Goal: Transaction & Acquisition: Download file/media

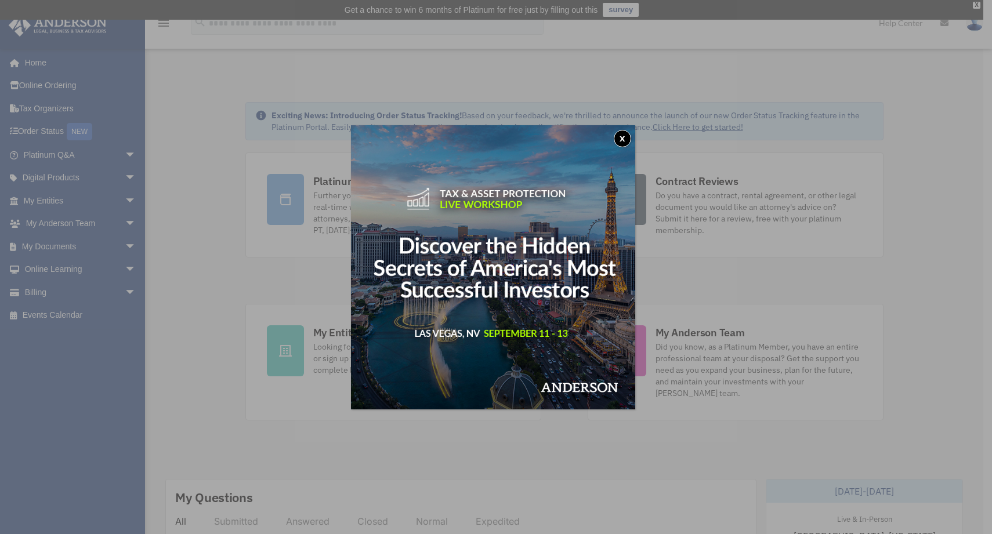
click at [629, 137] on button "x" at bounding box center [622, 138] width 17 height 17
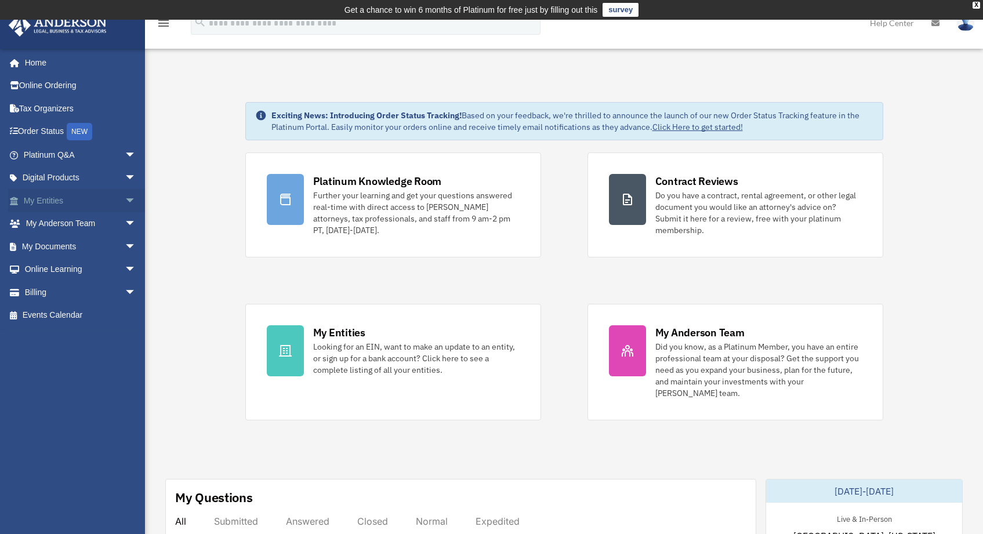
click at [125, 201] on span "arrow_drop_down" at bounding box center [136, 201] width 23 height 24
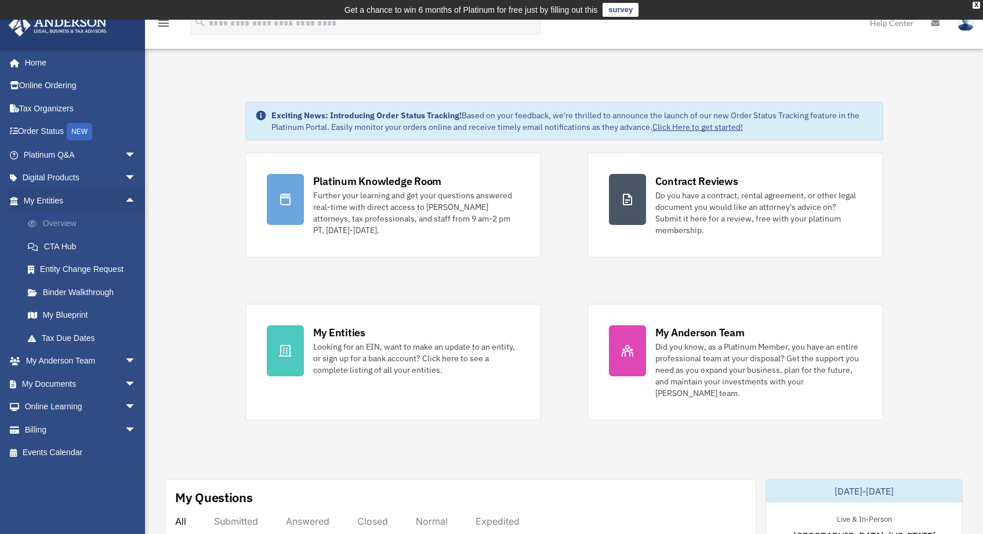
click at [110, 226] on link "Overview" at bounding box center [84, 223] width 137 height 23
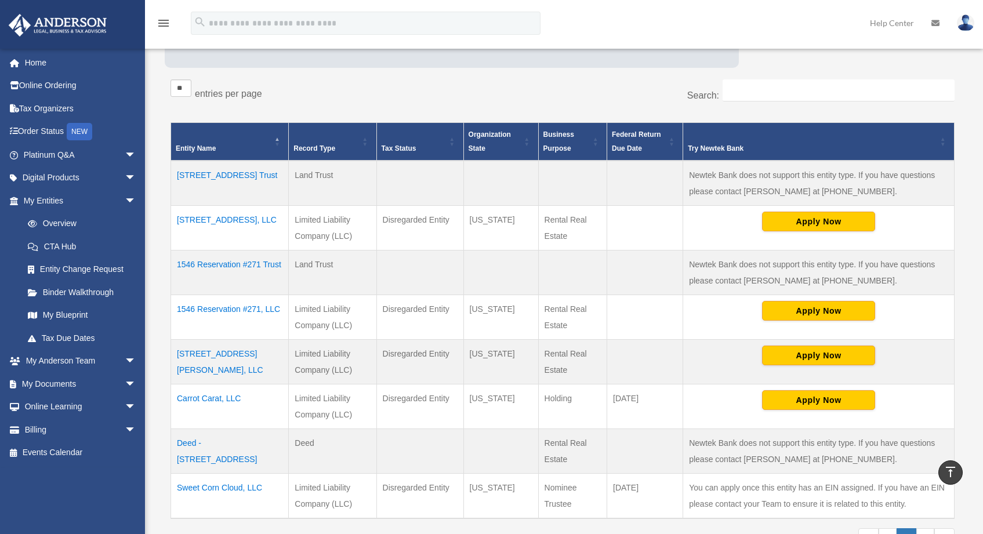
scroll to position [194, 0]
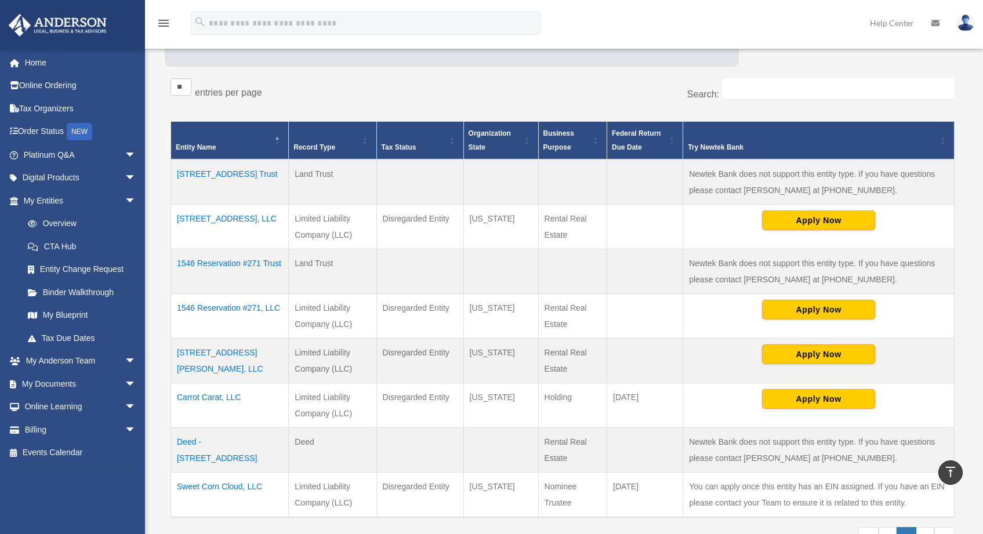
click at [231, 218] on td "[STREET_ADDRESS], LLC" at bounding box center [230, 226] width 118 height 45
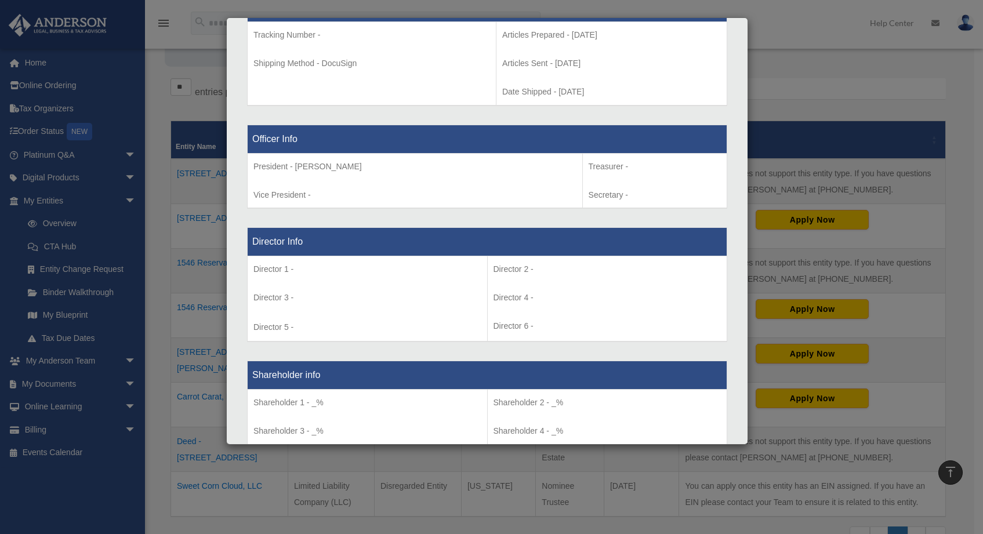
scroll to position [0, 0]
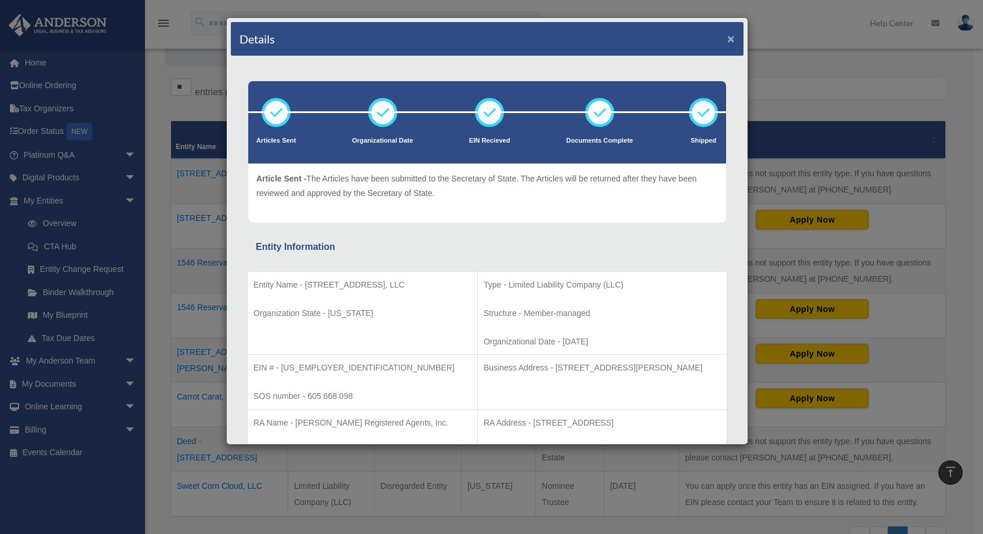
click at [727, 41] on button "×" at bounding box center [731, 38] width 8 height 12
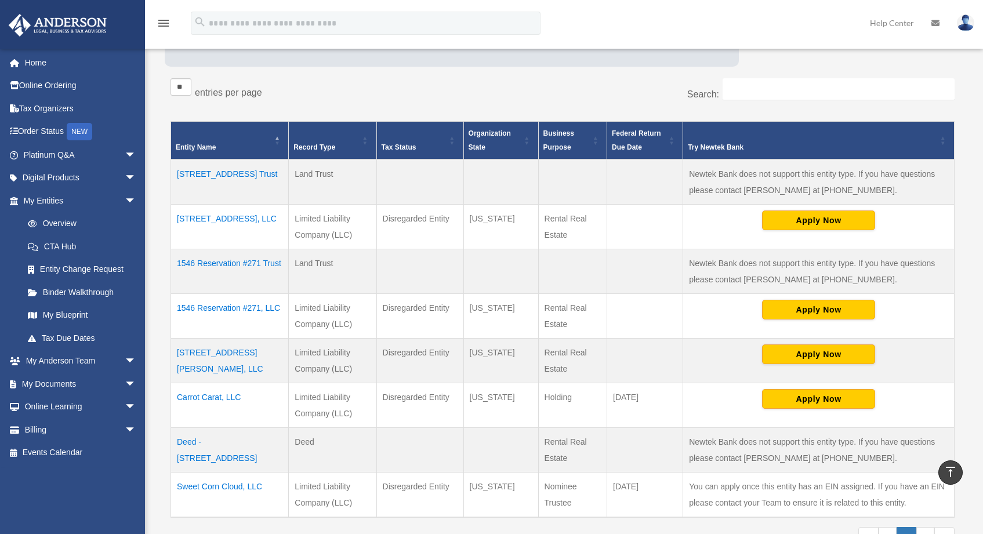
click at [971, 19] on img at bounding box center [965, 22] width 17 height 17
click at [126, 385] on span "arrow_drop_down" at bounding box center [136, 384] width 23 height 24
click at [85, 407] on link "Box" at bounding box center [84, 407] width 137 height 23
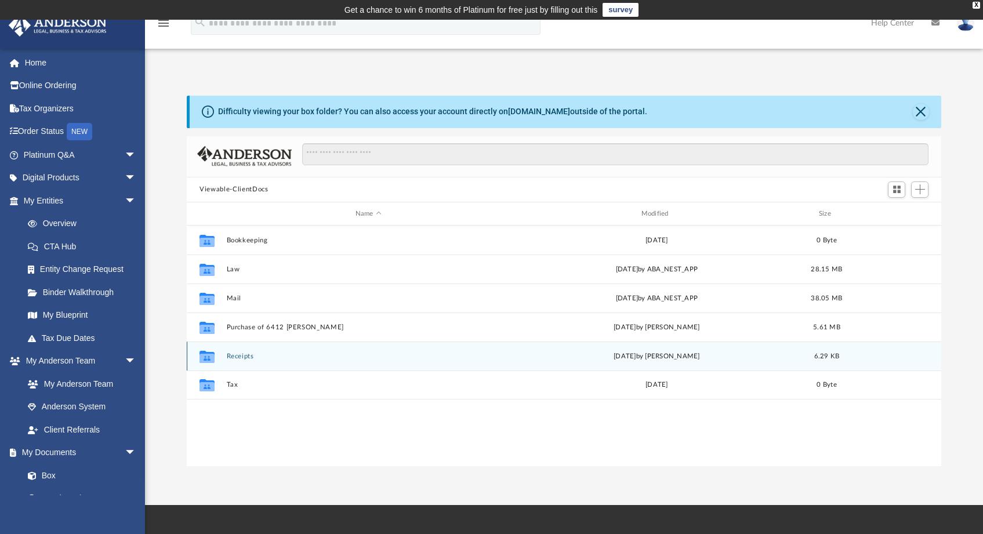
scroll to position [255, 745]
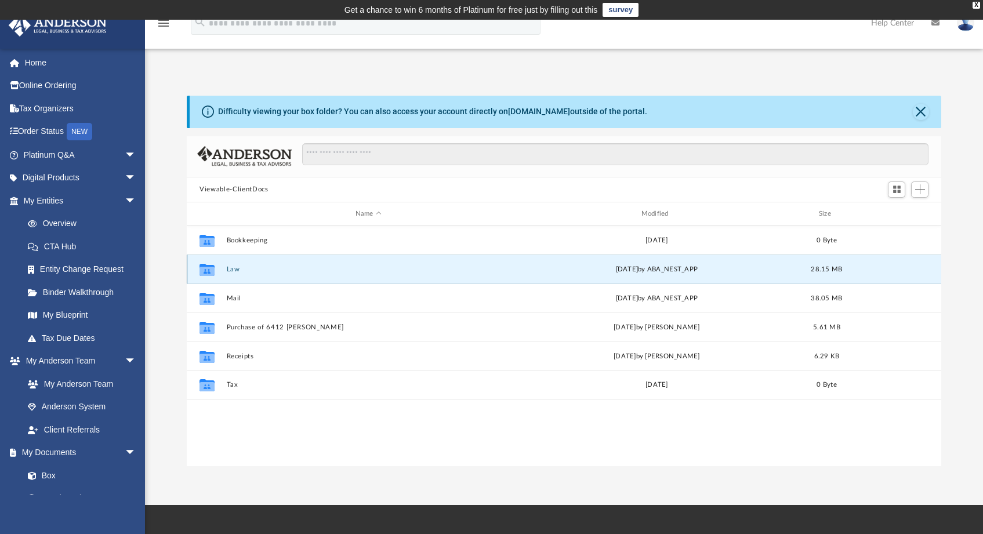
click at [232, 266] on button "Law" at bounding box center [369, 270] width 284 height 8
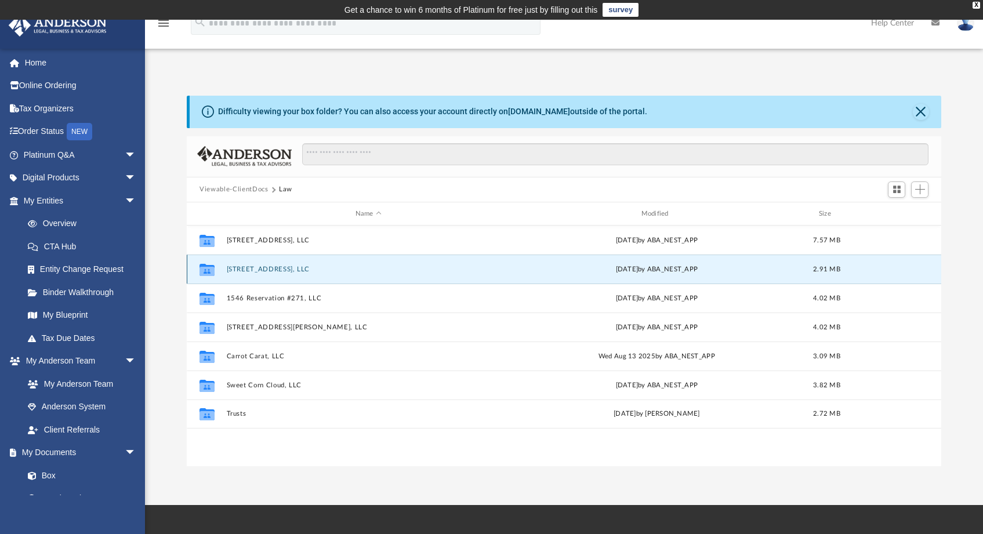
click at [249, 269] on button "[STREET_ADDRESS], LLC" at bounding box center [369, 270] width 284 height 8
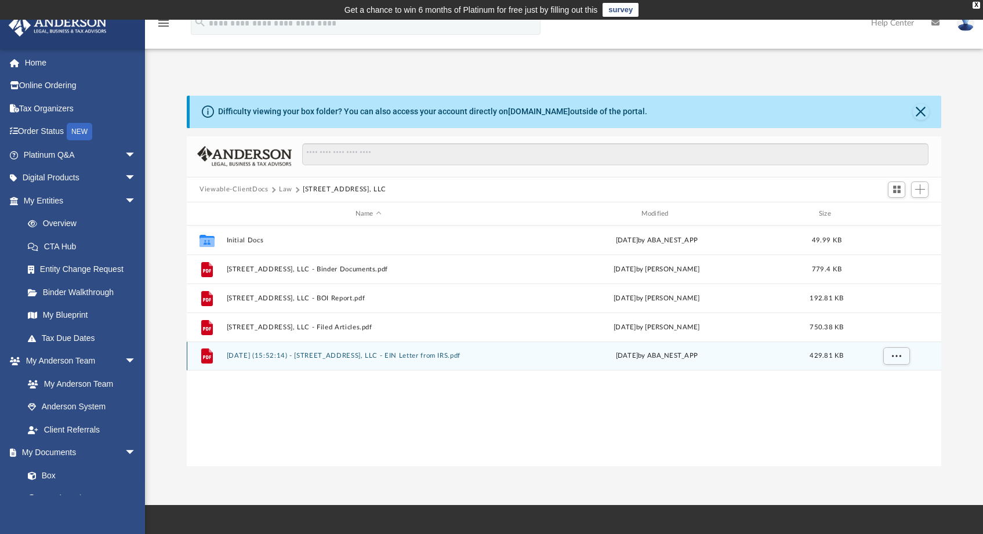
click at [283, 356] on button "2025.02.21 (15:52:14) - 1439 Federal Way, LLC - EIN Letter from IRS.pdf" at bounding box center [369, 357] width 284 height 8
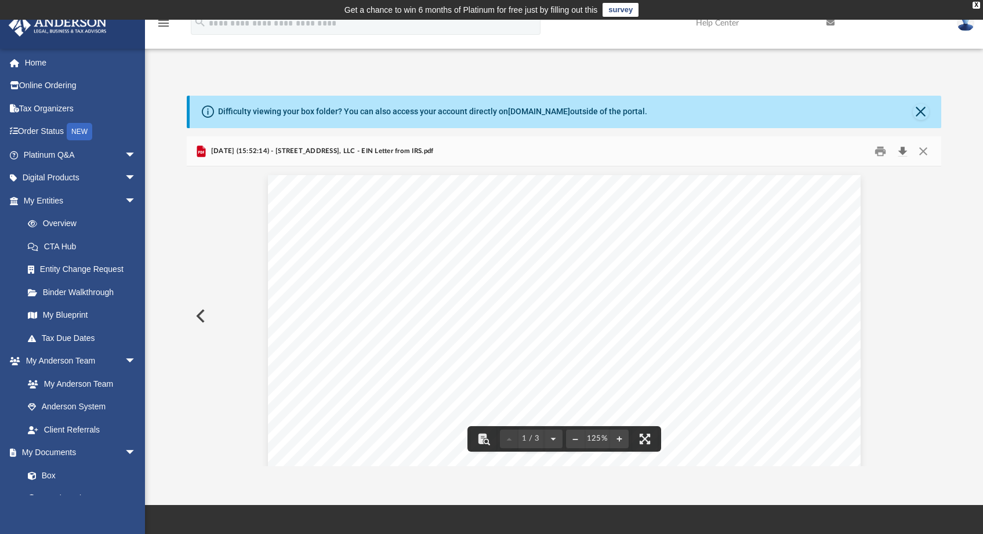
click at [904, 150] on button "Download" at bounding box center [902, 151] width 21 height 18
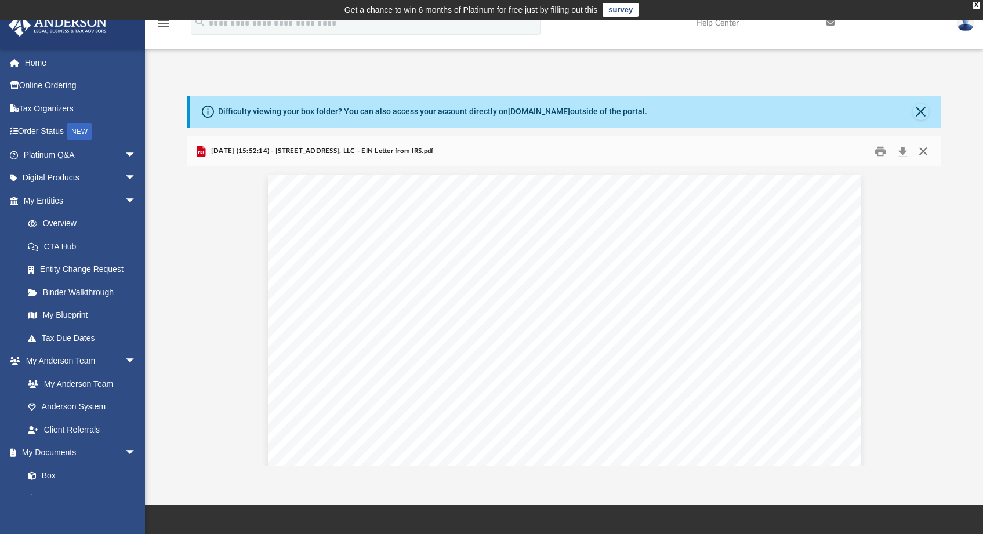
click at [925, 149] on button "Close" at bounding box center [922, 151] width 21 height 18
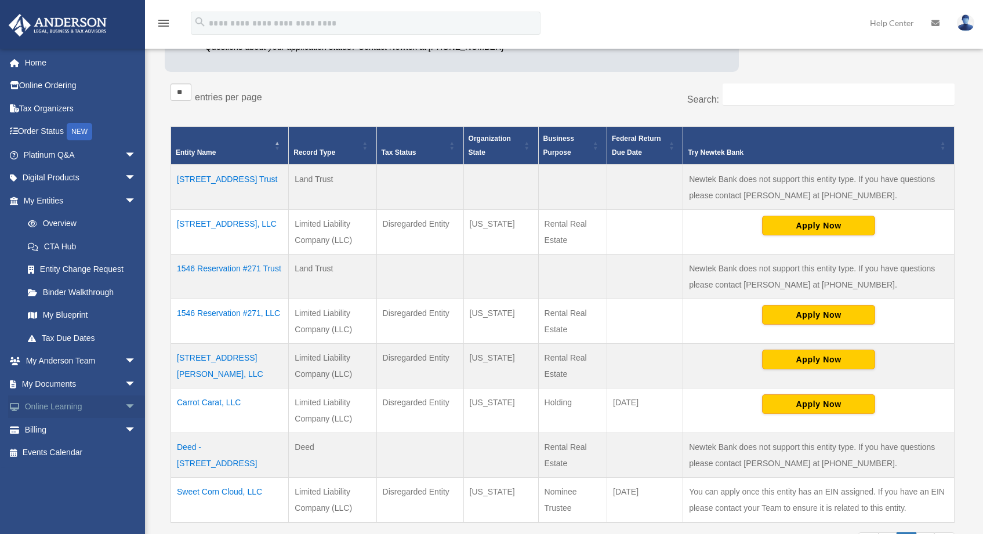
scroll to position [191, 0]
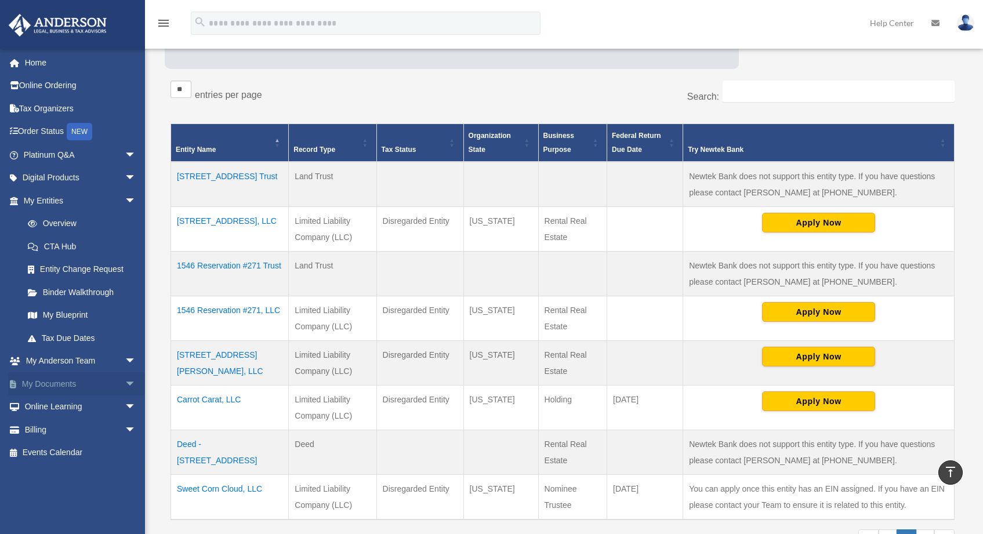
click at [128, 382] on span "arrow_drop_down" at bounding box center [136, 384] width 23 height 24
click at [46, 408] on link "Box" at bounding box center [84, 407] width 137 height 23
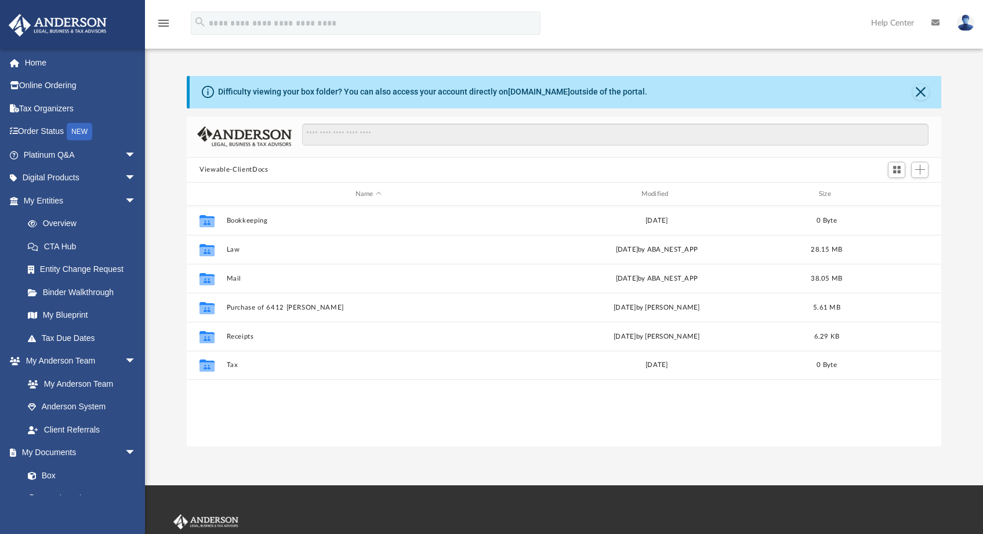
scroll to position [255, 745]
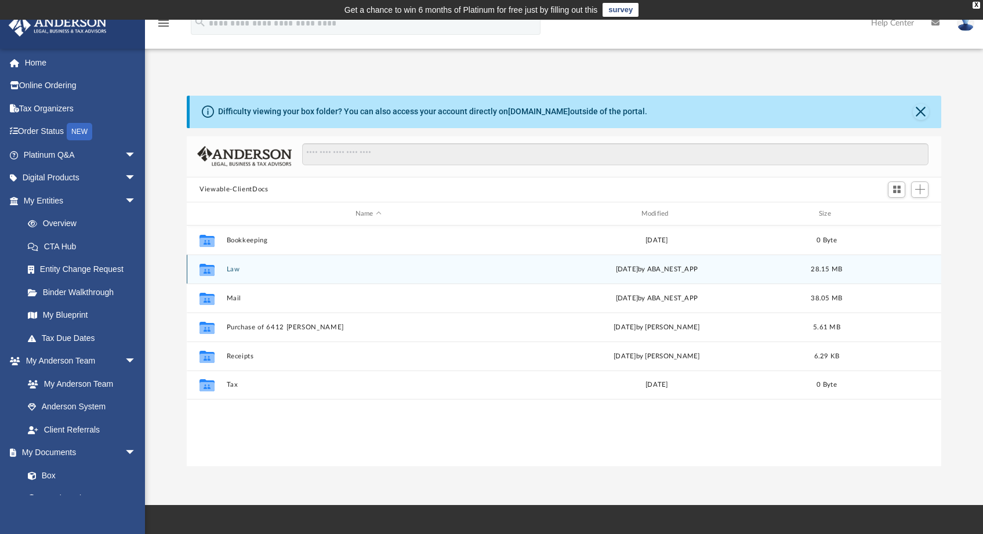
click at [235, 269] on button "Law" at bounding box center [369, 270] width 284 height 8
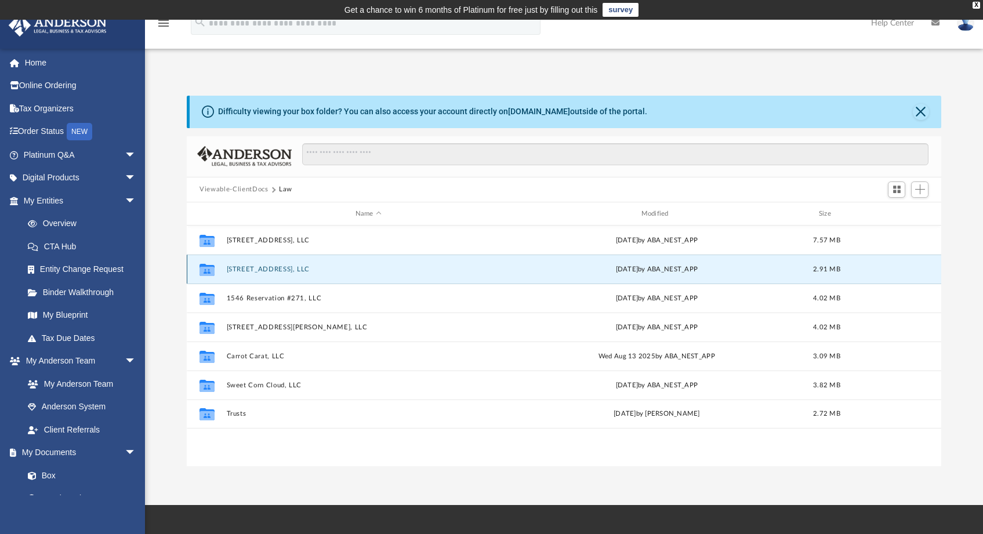
click at [288, 269] on button "[STREET_ADDRESS], LLC" at bounding box center [369, 270] width 284 height 8
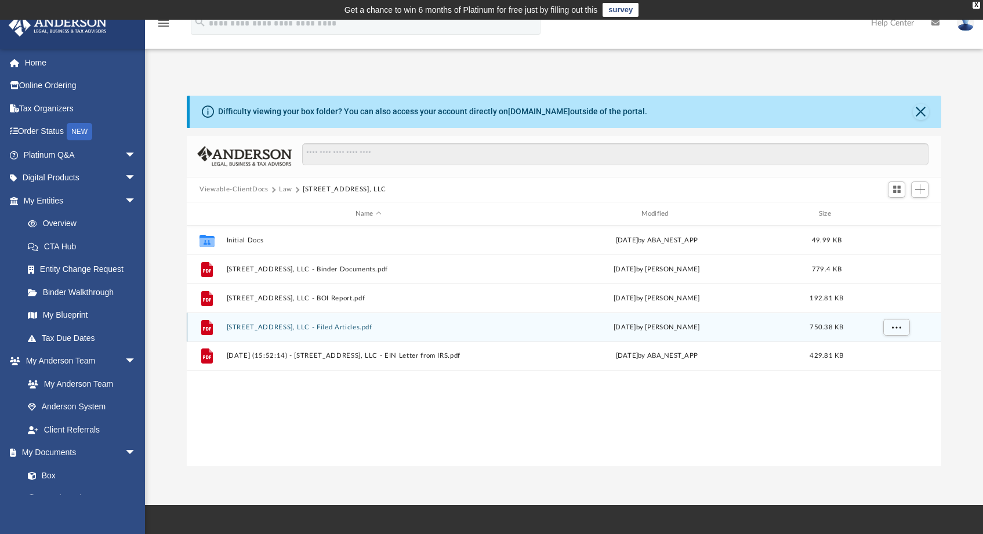
click at [286, 327] on button "1439 Federal Way, LLC - Filed Articles.pdf" at bounding box center [369, 328] width 284 height 8
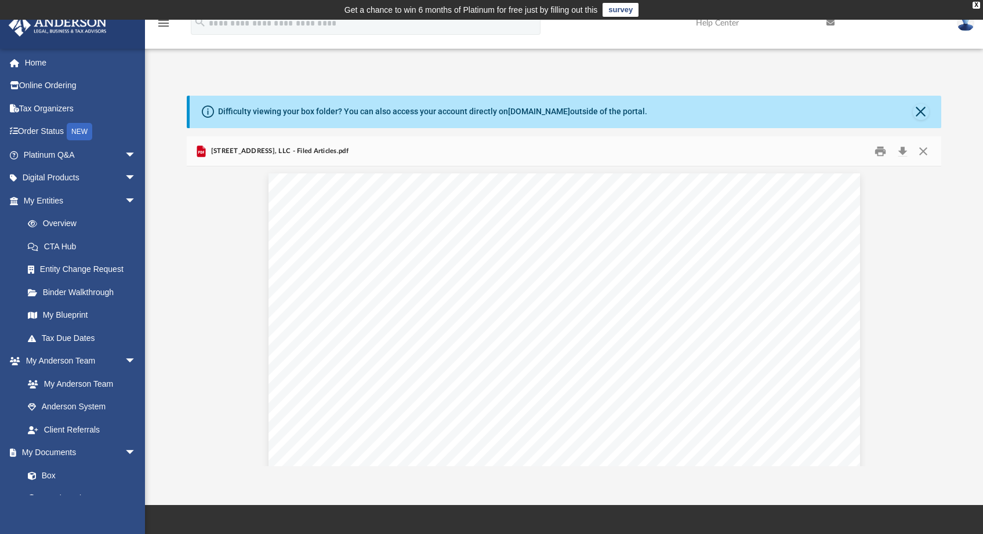
scroll to position [0, 0]
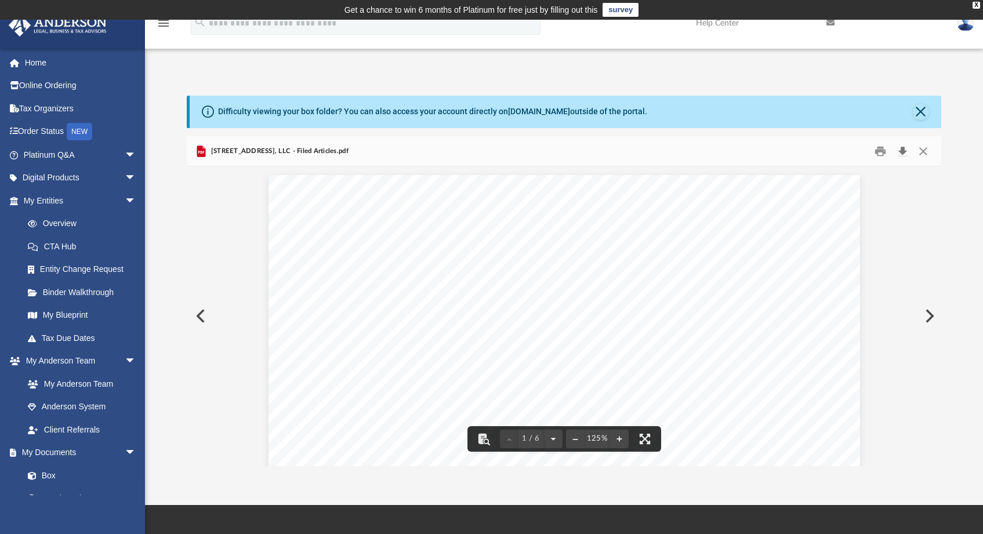
click at [903, 153] on button "Download" at bounding box center [902, 151] width 21 height 18
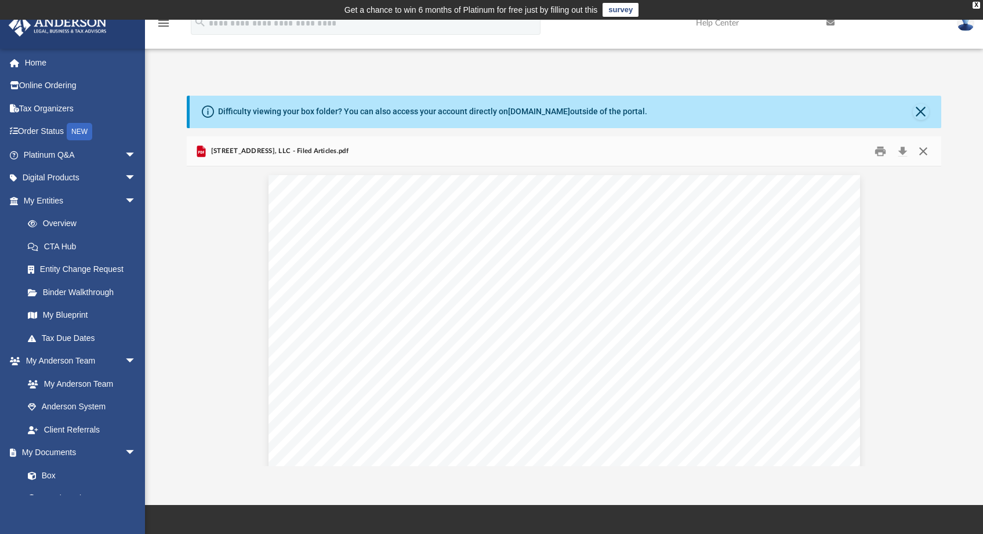
click at [924, 153] on button "Close" at bounding box center [922, 151] width 21 height 18
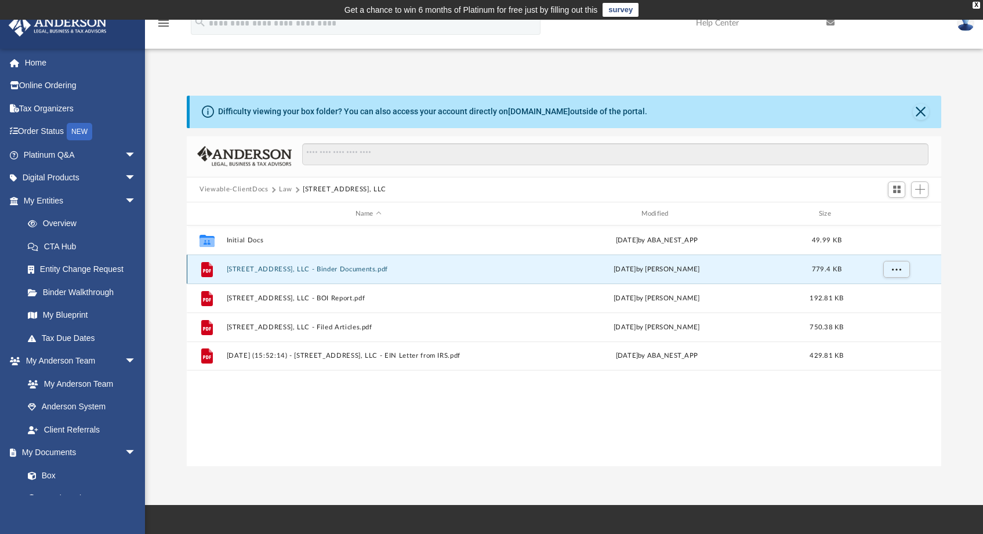
click at [319, 270] on button "1439 Federal Way, LLC - Binder Documents.pdf" at bounding box center [369, 270] width 284 height 8
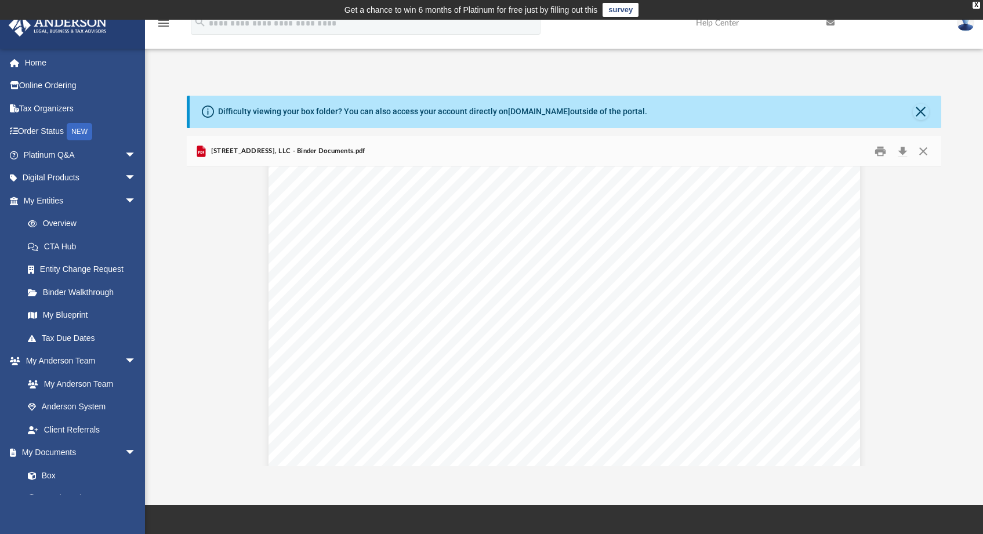
scroll to position [198, 0]
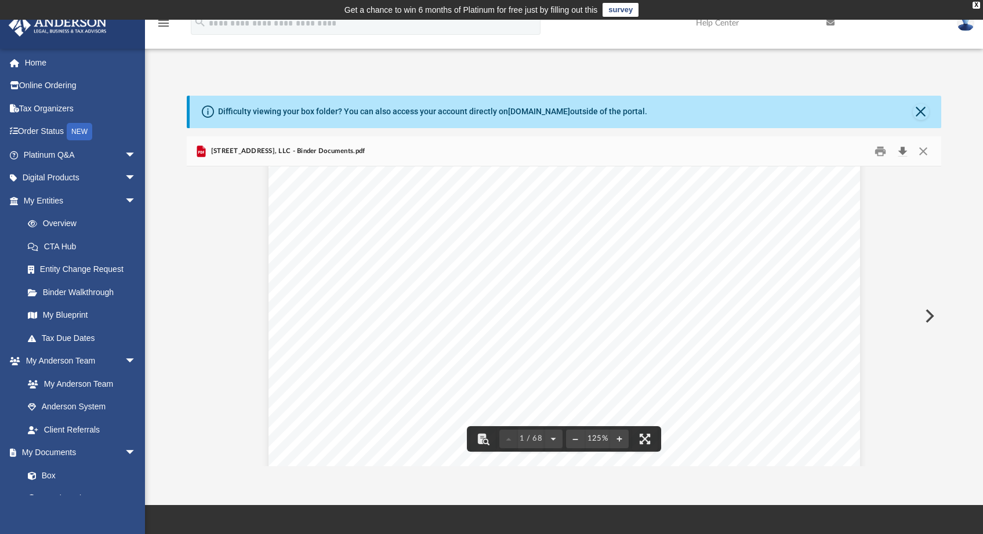
click at [903, 153] on button "Download" at bounding box center [902, 151] width 21 height 18
click at [927, 151] on button "Close" at bounding box center [922, 151] width 21 height 18
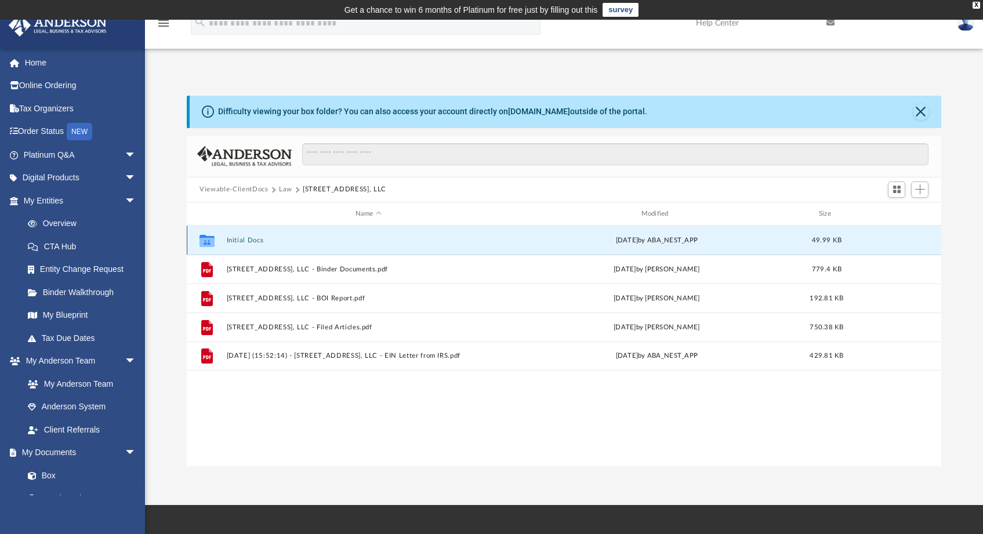
click at [245, 238] on button "Initial Docs" at bounding box center [369, 241] width 284 height 8
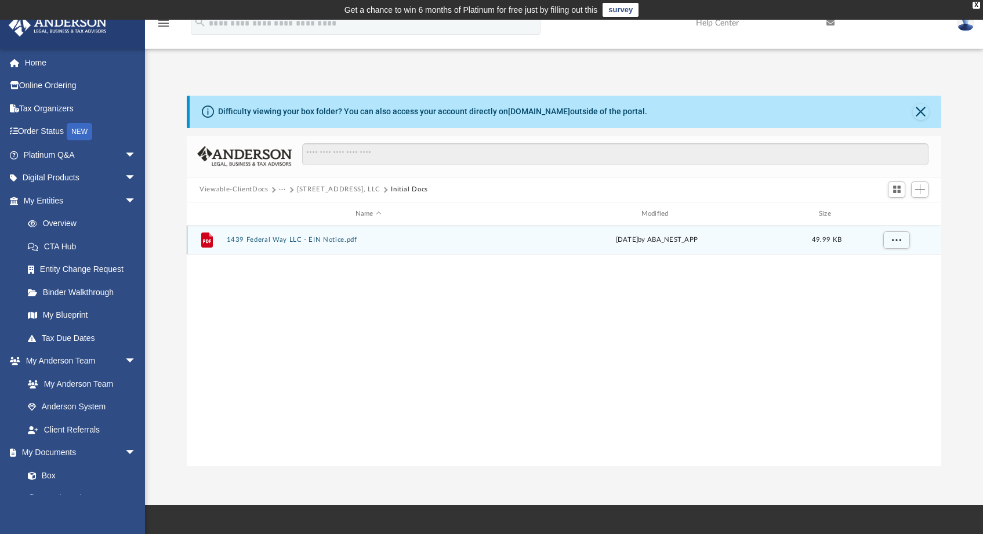
click at [267, 242] on button "1439 Federal Way LLC - EIN Notice.pdf" at bounding box center [369, 241] width 284 height 8
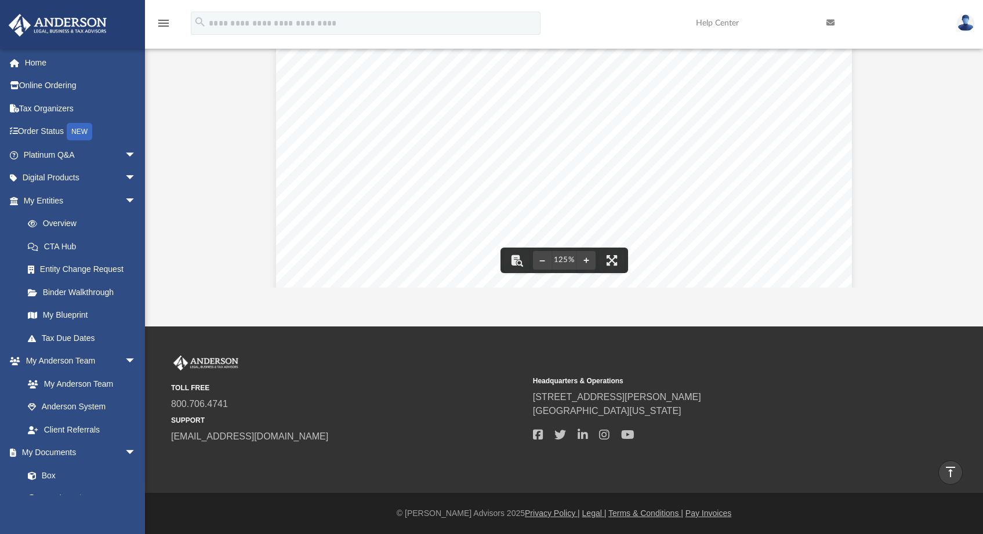
scroll to position [0, 0]
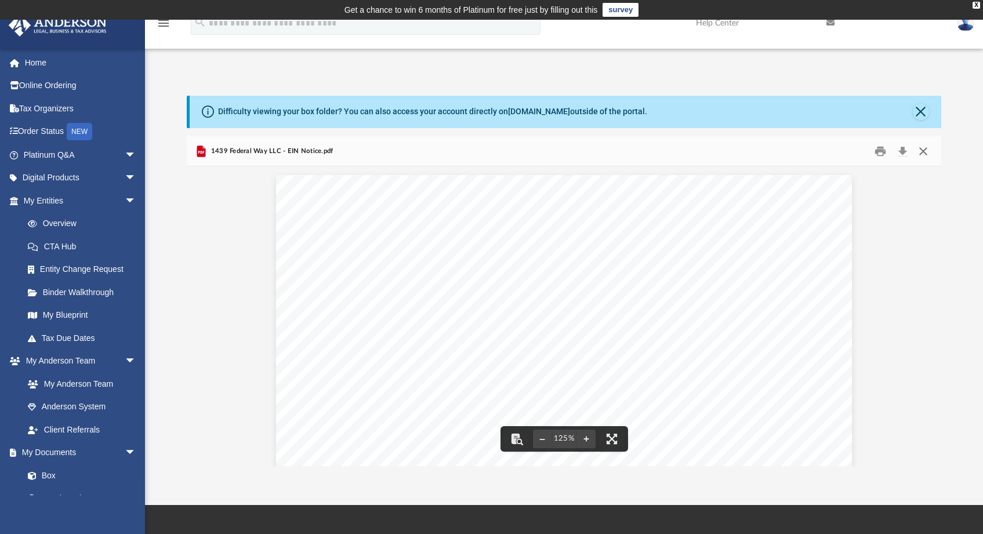
click at [927, 151] on button "Close" at bounding box center [922, 151] width 21 height 18
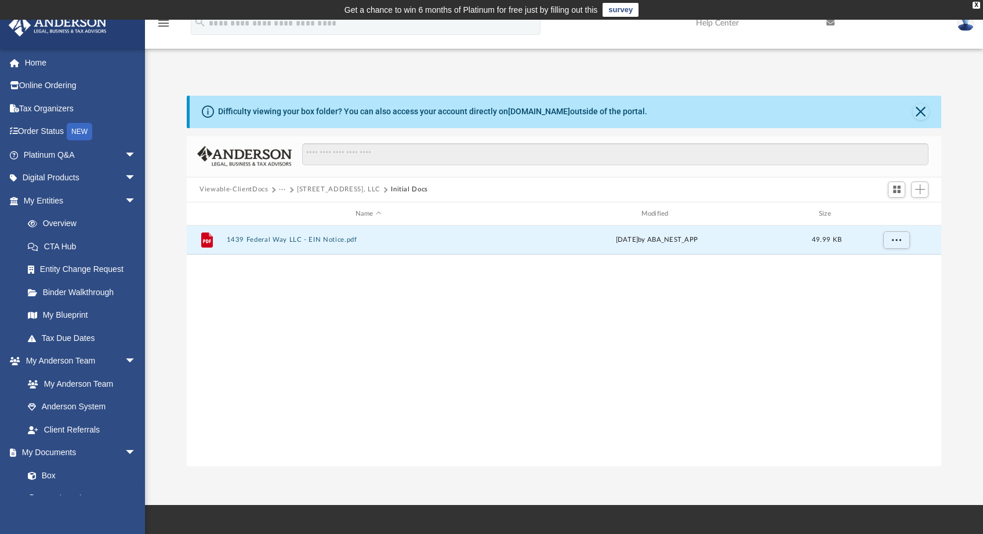
click at [318, 188] on button "[STREET_ADDRESS], LLC" at bounding box center [339, 189] width 84 height 10
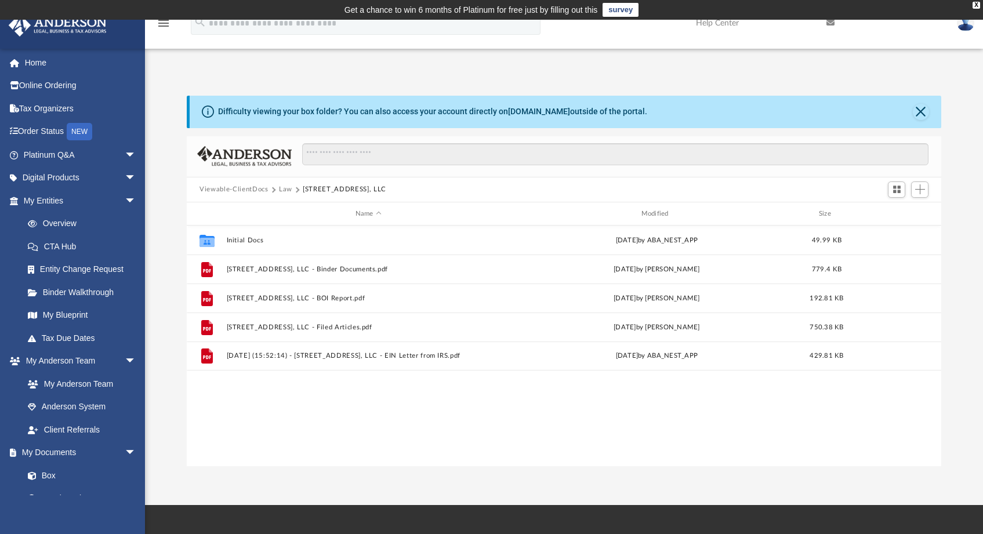
click at [285, 191] on button "Law" at bounding box center [285, 189] width 13 height 10
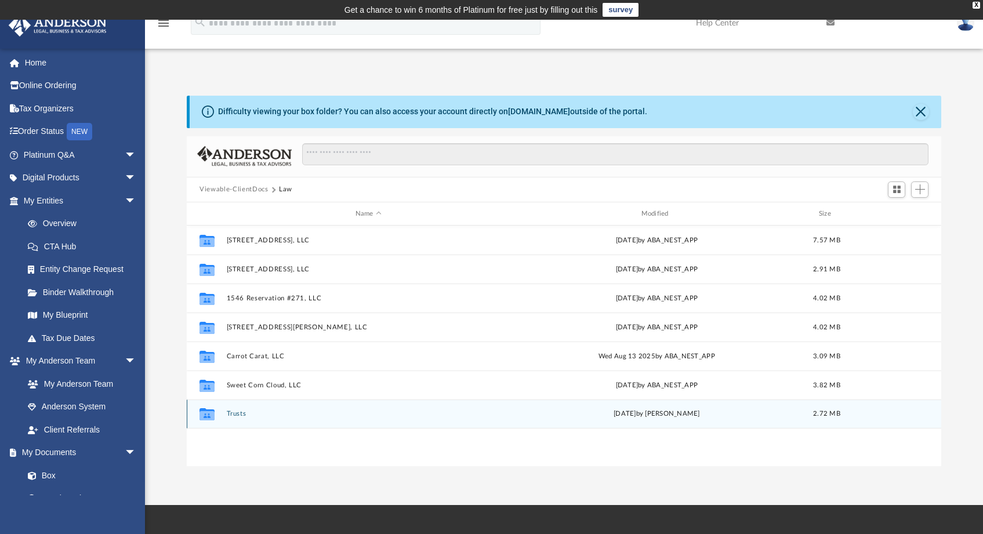
click at [238, 418] on div "Collaborated Folder Trusts Tue Jul 18 2023 by Michelle Frank 2.72 MB" at bounding box center [564, 414] width 755 height 29
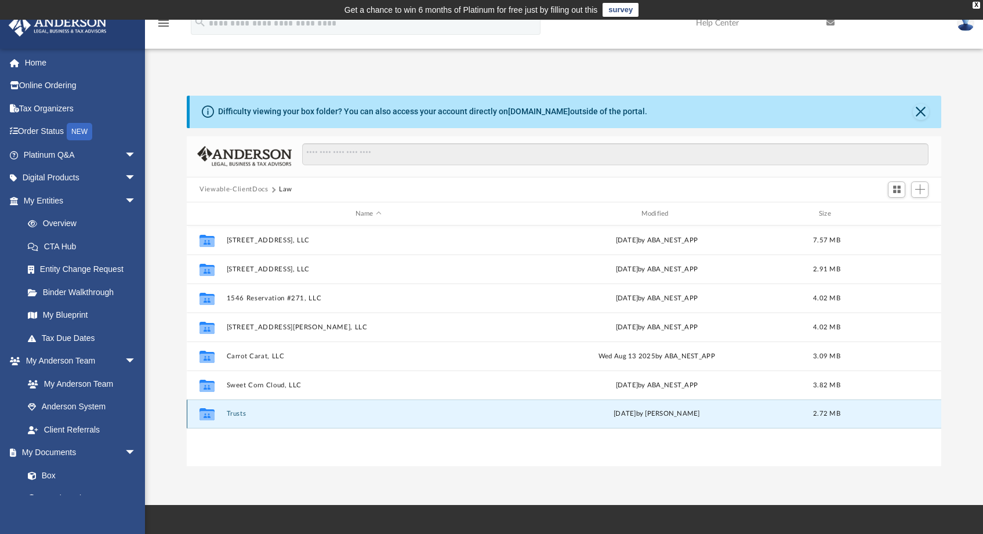
click at [237, 414] on button "Trusts" at bounding box center [369, 415] width 284 height 8
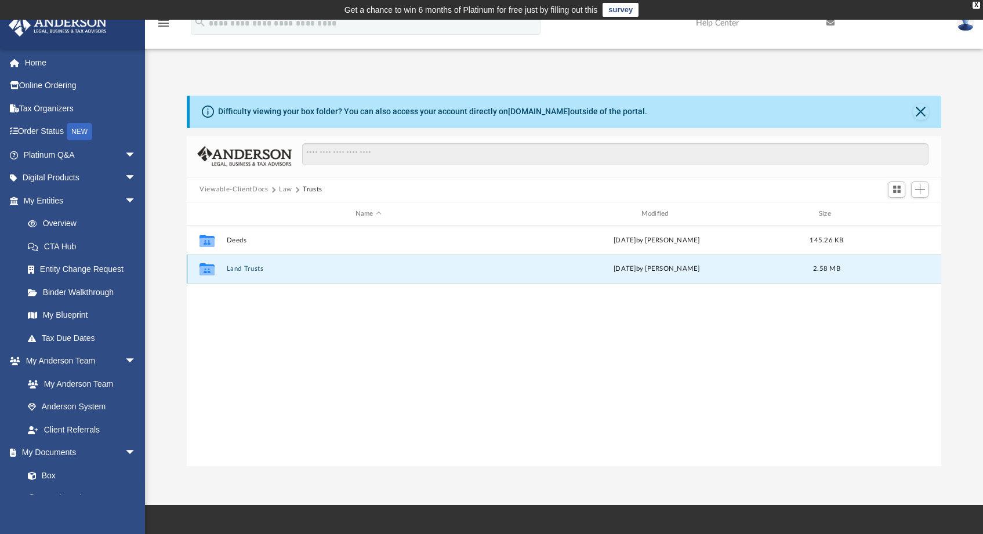
click at [246, 266] on button "Land Trusts" at bounding box center [369, 270] width 284 height 8
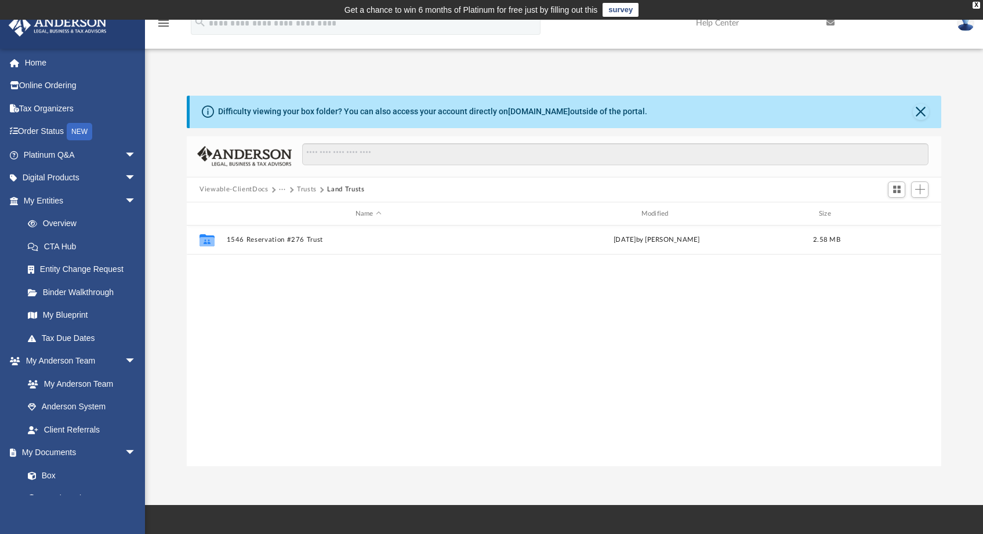
click at [310, 190] on button "Trusts" at bounding box center [307, 189] width 20 height 10
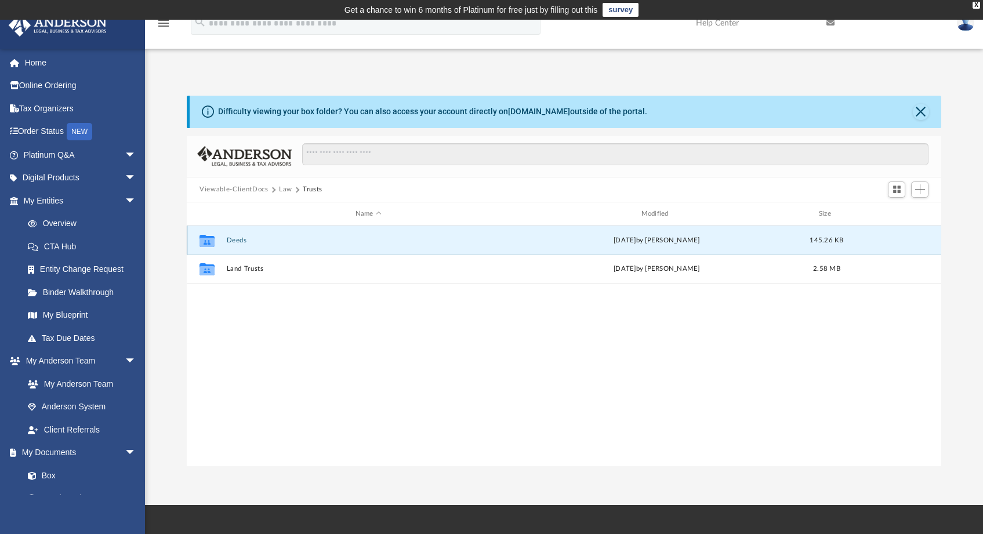
click at [237, 243] on button "Deeds" at bounding box center [369, 241] width 284 height 8
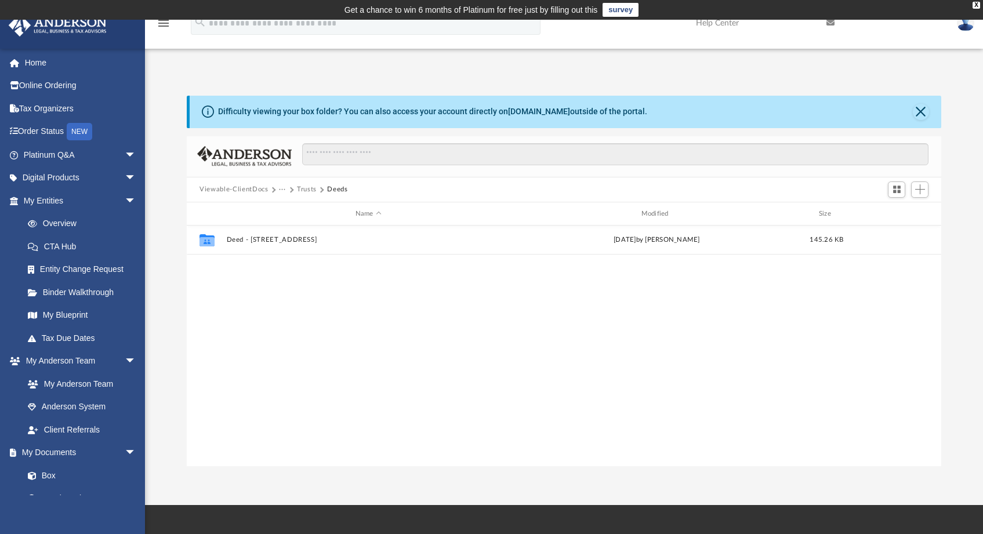
click at [309, 193] on button "Trusts" at bounding box center [307, 189] width 20 height 10
click at [285, 191] on button "Law" at bounding box center [285, 189] width 13 height 10
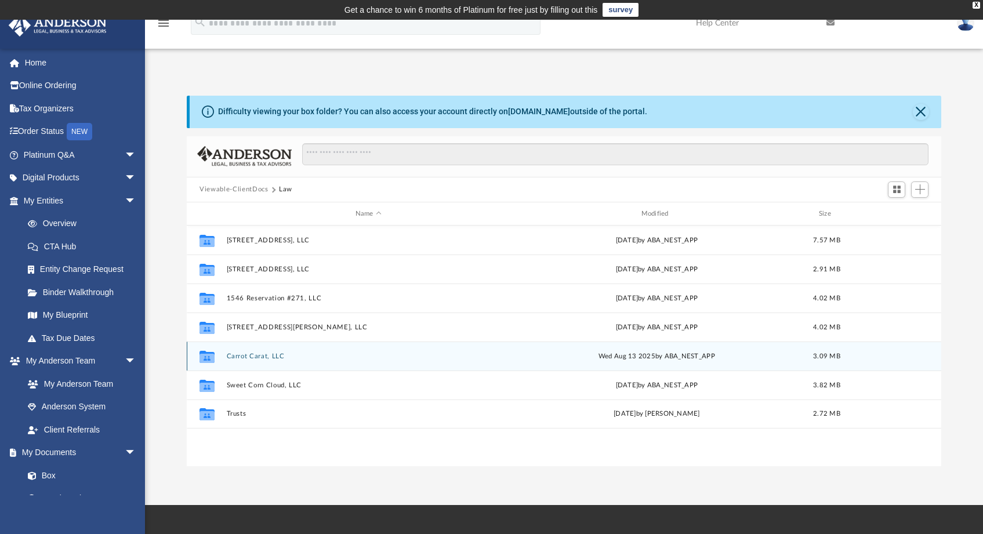
click at [259, 358] on button "Carrot Carat, LLC" at bounding box center [369, 357] width 284 height 8
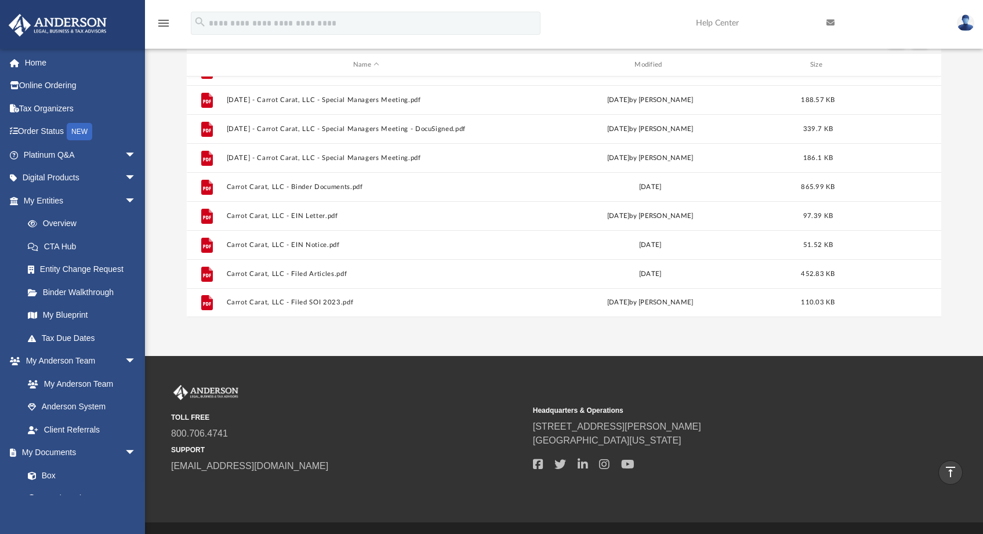
scroll to position [129, 0]
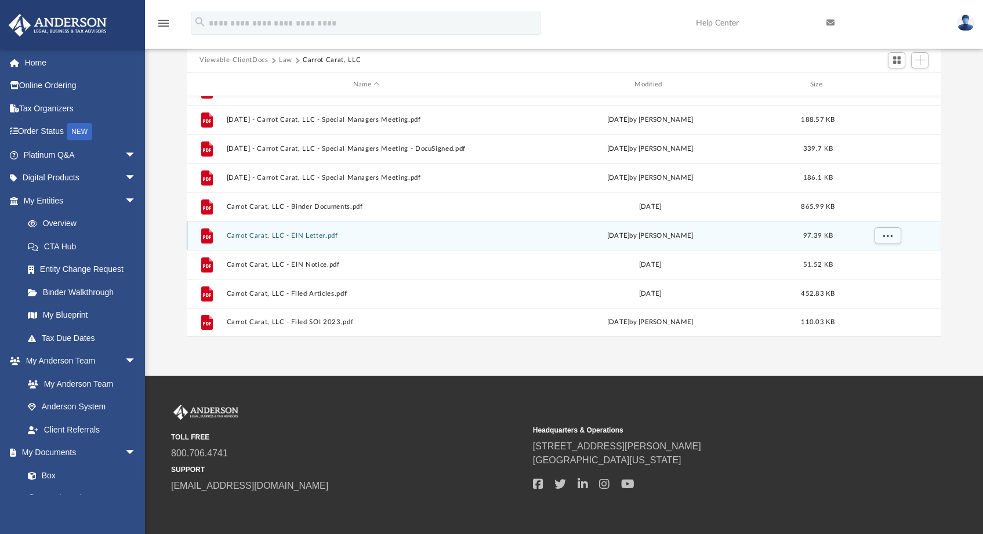
click at [298, 235] on button "Carrot Carat, LLC - EIN Letter.pdf" at bounding box center [366, 236] width 279 height 8
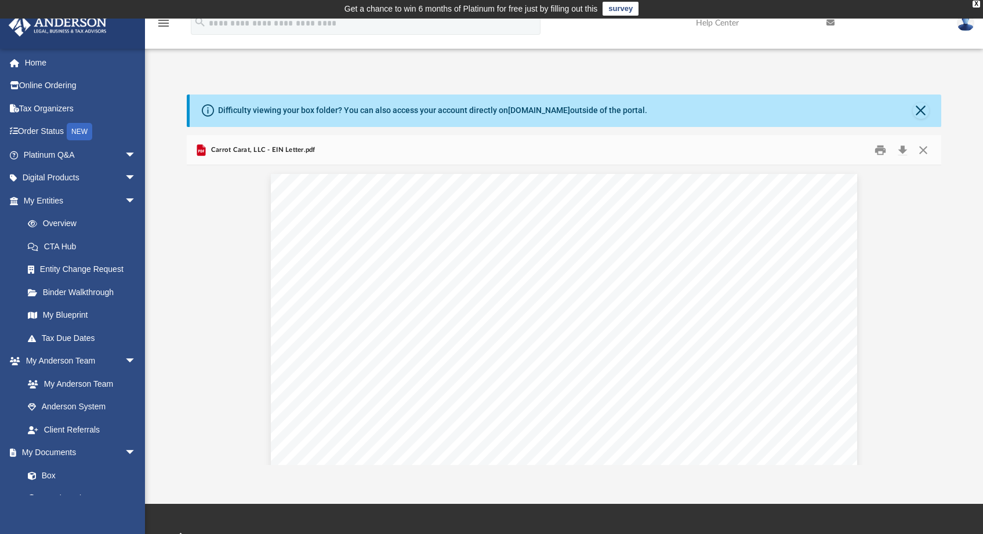
scroll to position [0, 0]
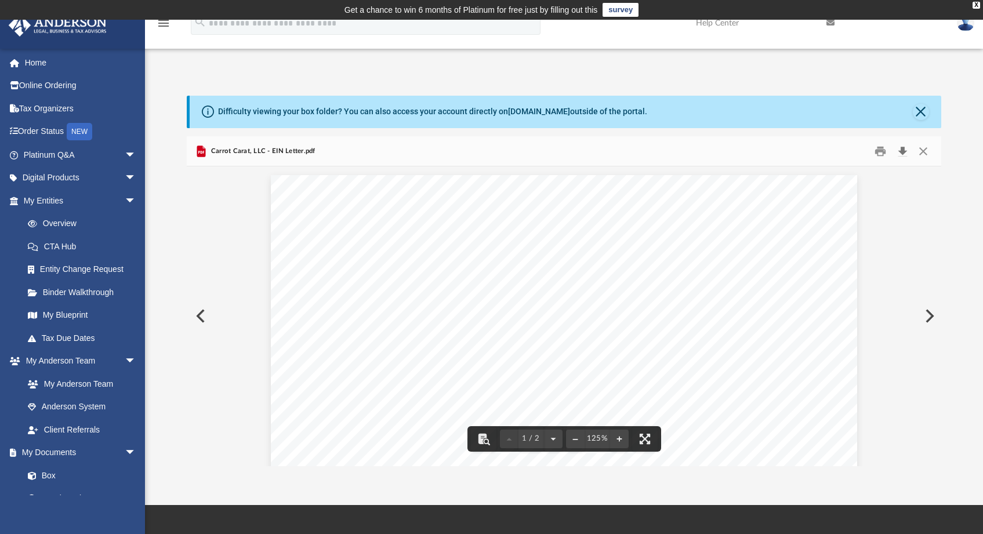
click at [903, 151] on button "Download" at bounding box center [902, 151] width 21 height 18
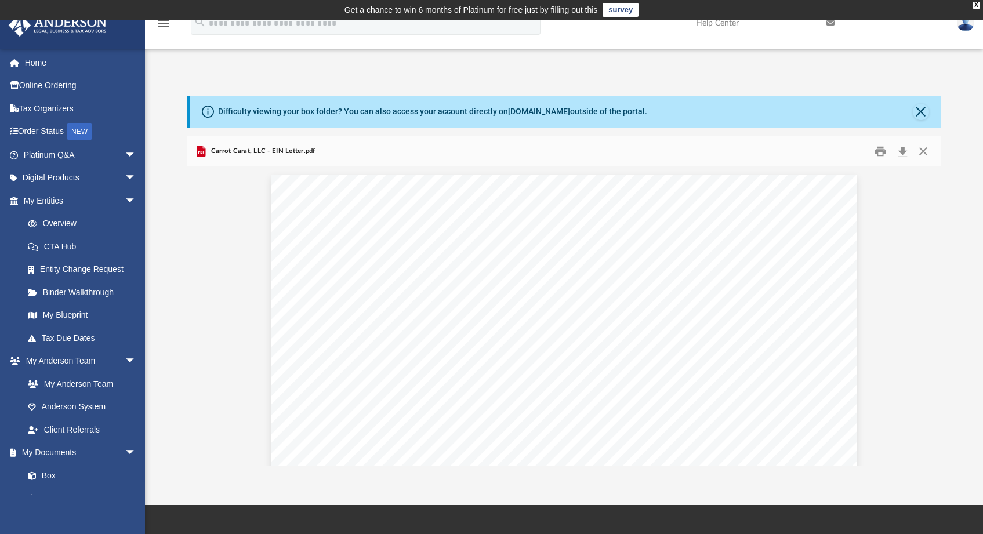
click at [958, 150] on div "Difficulty viewing your box folder? You can also access your account directly o…" at bounding box center [564, 281] width 838 height 371
click at [920, 148] on button "Close" at bounding box center [922, 151] width 21 height 18
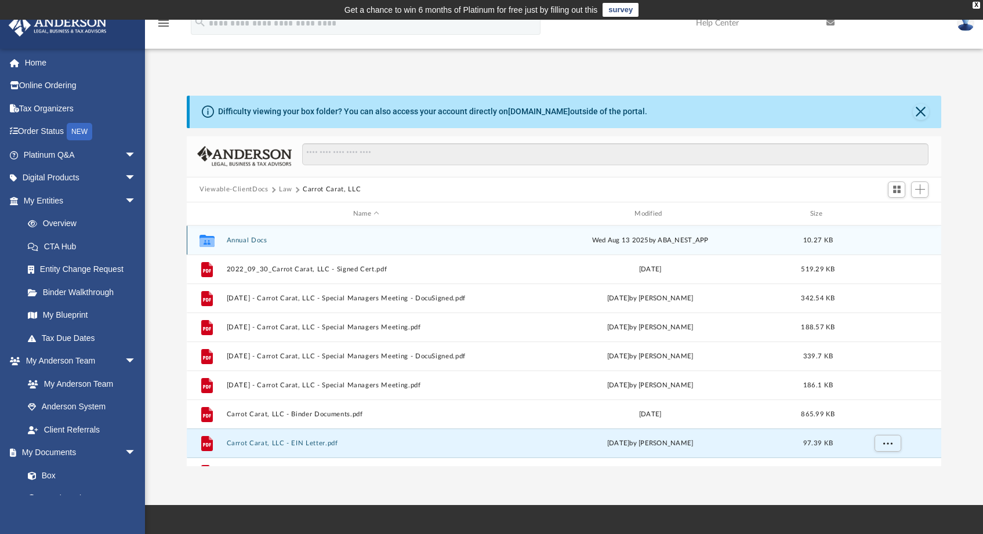
click at [251, 240] on button "Annual Docs" at bounding box center [366, 241] width 279 height 8
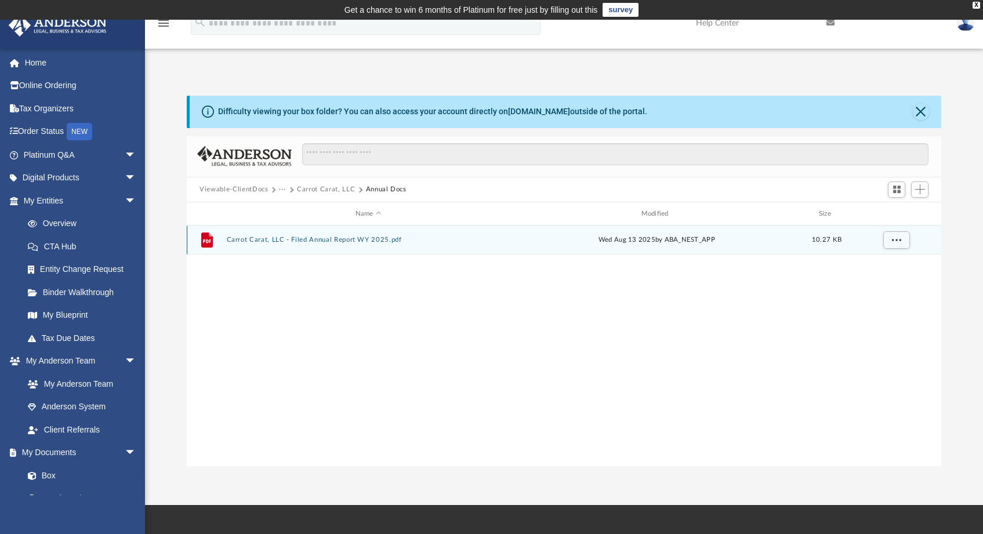
click at [252, 241] on button "Carrot Carat, LLC - Filed Annual Report WY 2025.pdf" at bounding box center [369, 241] width 284 height 8
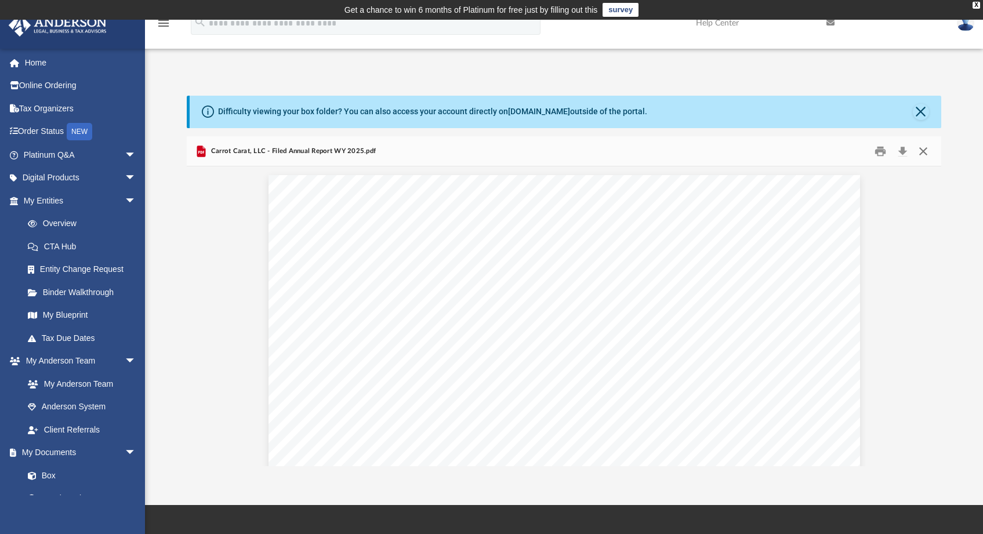
click at [930, 151] on button "Close" at bounding box center [922, 151] width 21 height 18
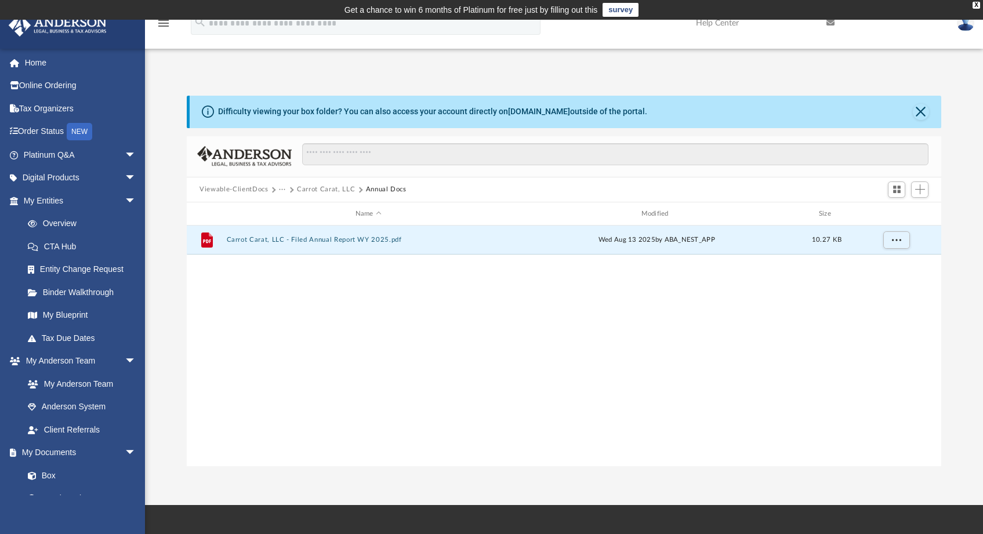
click at [318, 189] on button "Carrot Carat, LLC" at bounding box center [326, 189] width 58 height 10
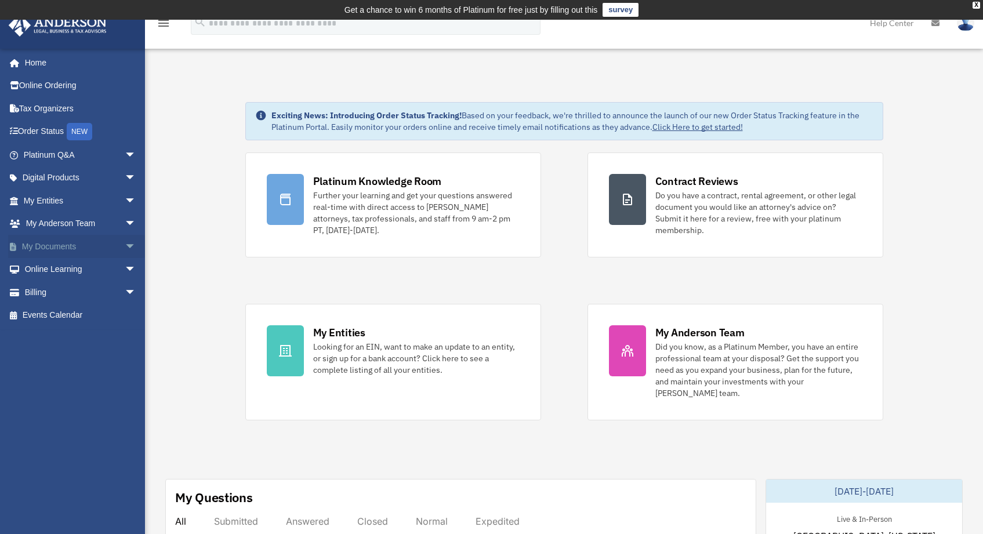
click at [125, 249] on span "arrow_drop_down" at bounding box center [136, 247] width 23 height 24
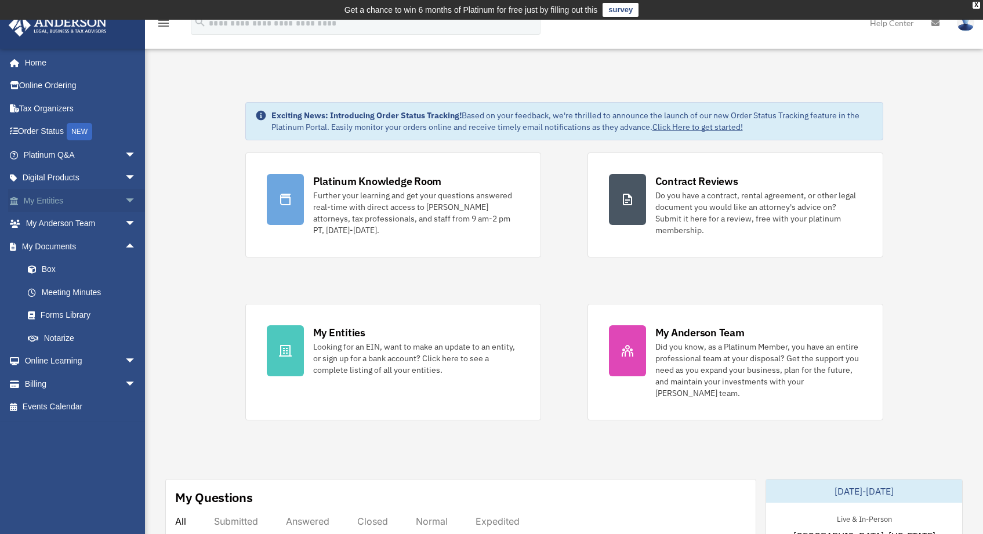
click at [125, 199] on span "arrow_drop_down" at bounding box center [136, 201] width 23 height 24
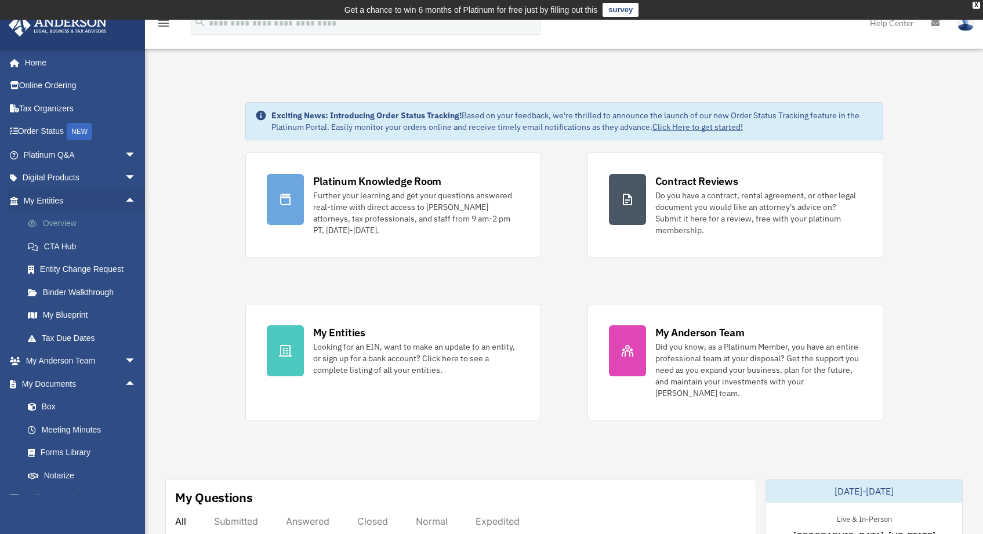
click at [62, 225] on link "Overview" at bounding box center [84, 223] width 137 height 23
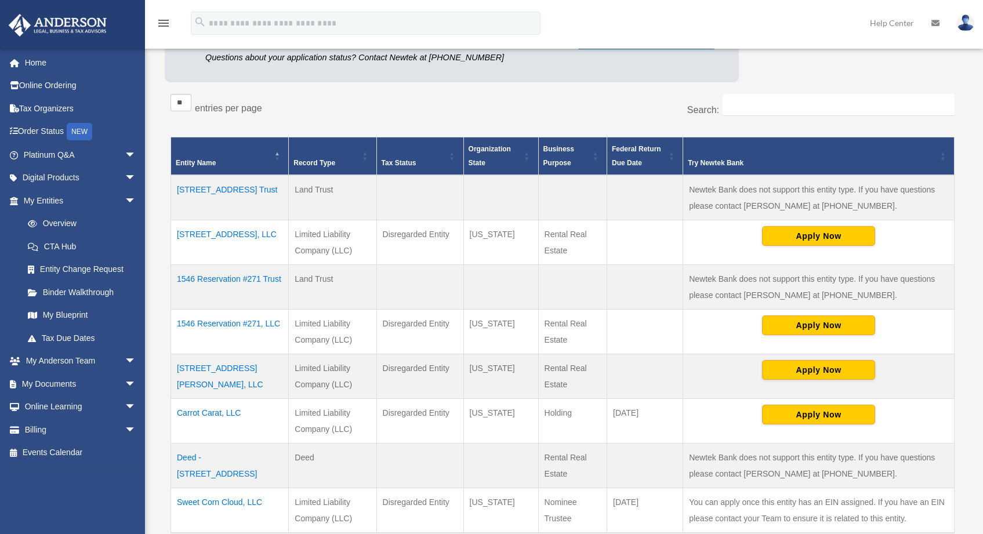
scroll to position [266, 0]
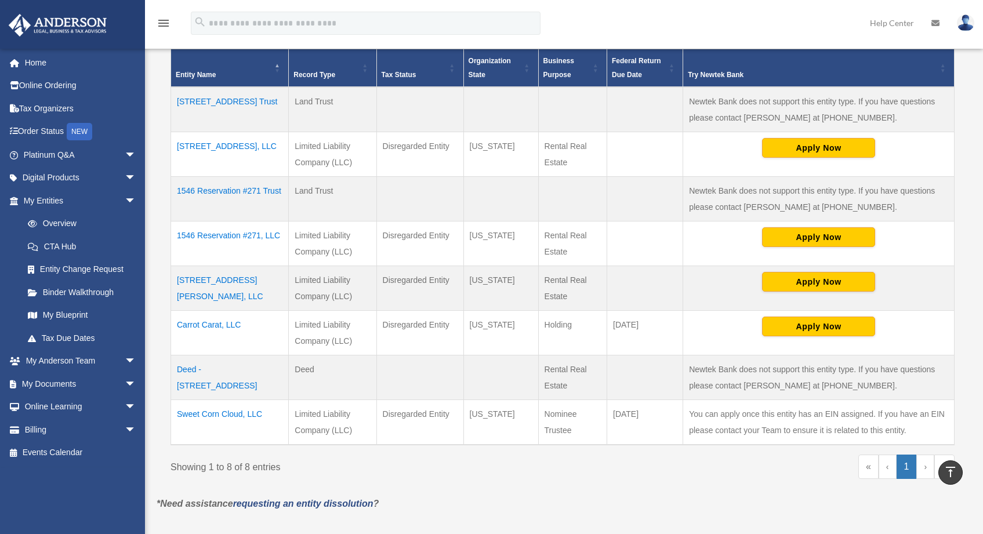
click at [244, 147] on td "[STREET_ADDRESS], LLC" at bounding box center [230, 154] width 118 height 45
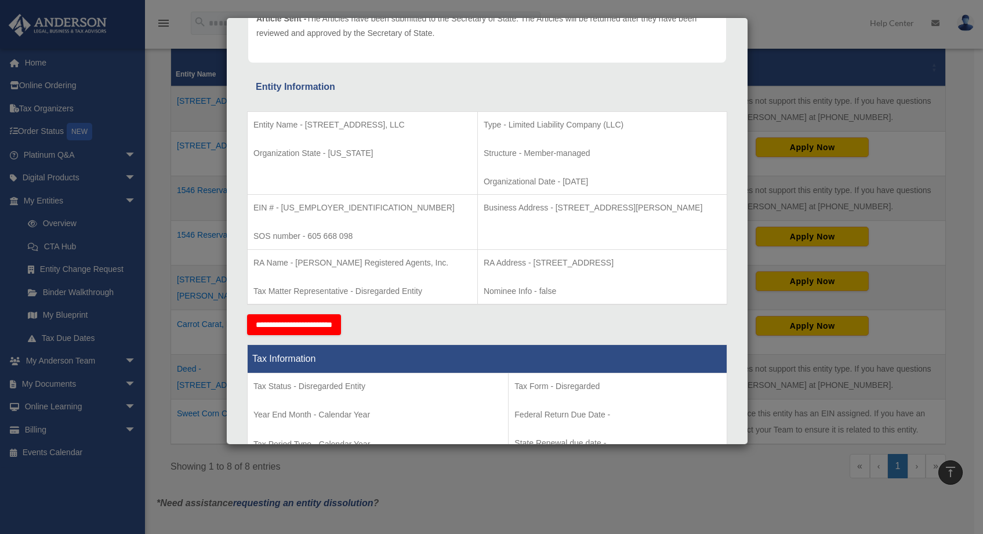
scroll to position [239, 0]
